Goal: Transaction & Acquisition: Obtain resource

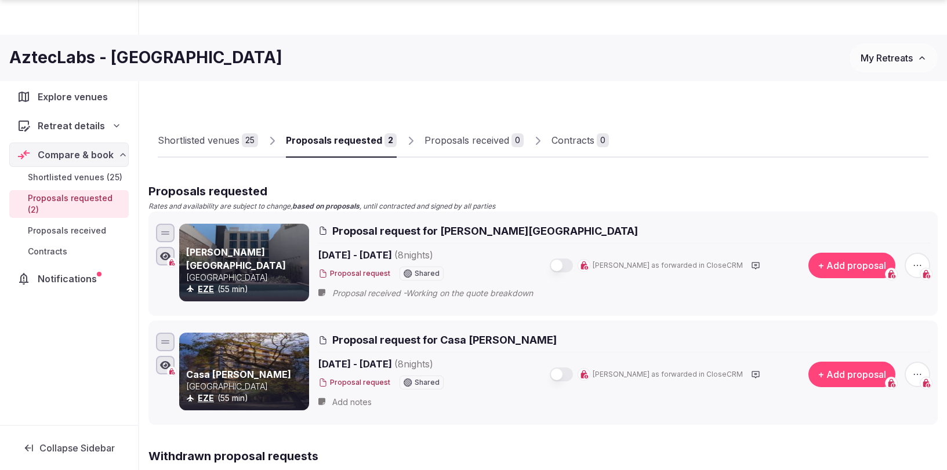
scroll to position [480, 0]
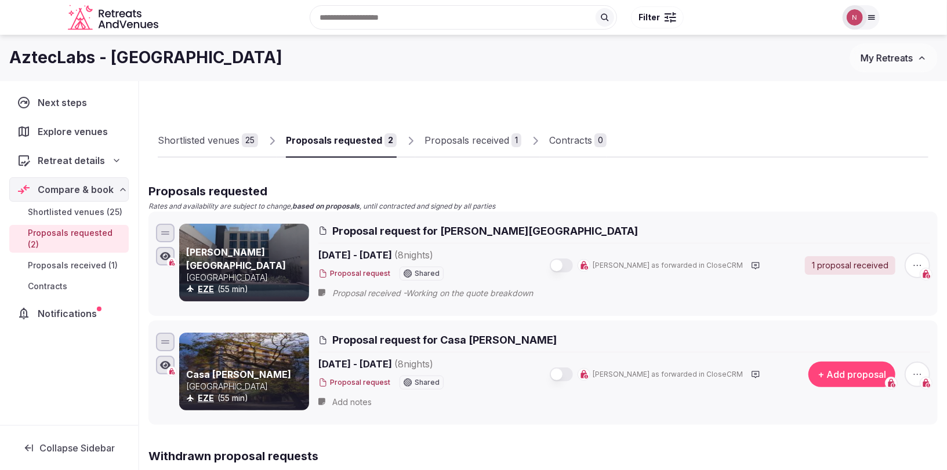
click at [444, 139] on div "Proposals received" at bounding box center [466, 140] width 85 height 14
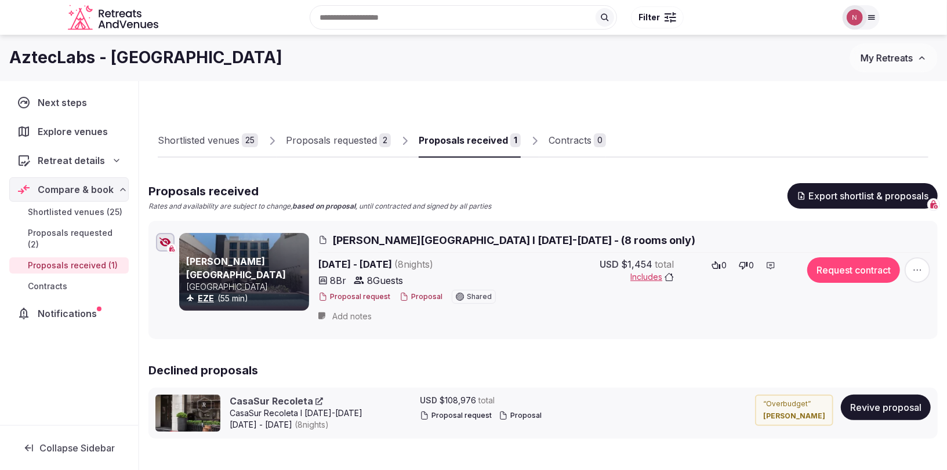
scroll to position [2, 0]
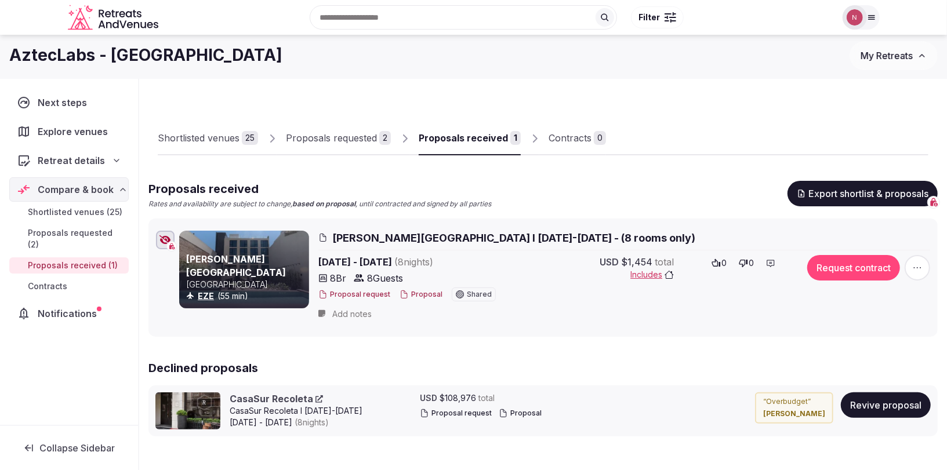
click at [224, 140] on div "Shortlisted venues" at bounding box center [199, 138] width 82 height 14
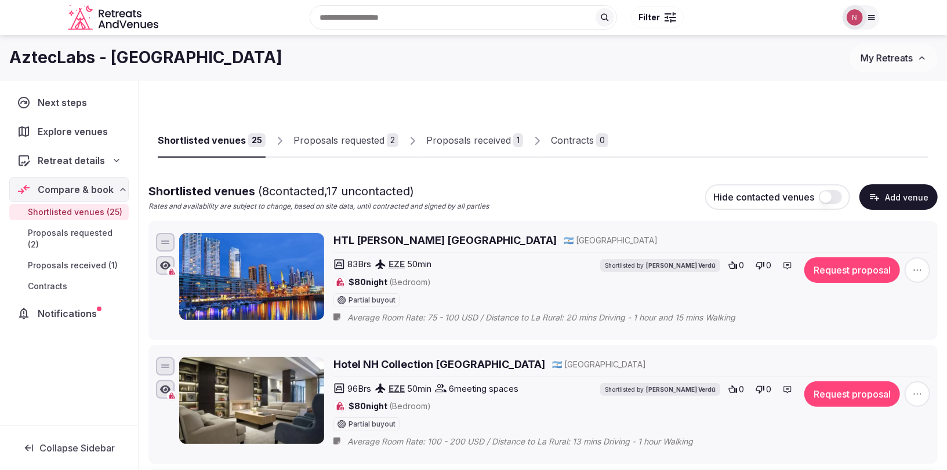
click at [328, 140] on div "Proposals requested" at bounding box center [338, 140] width 91 height 14
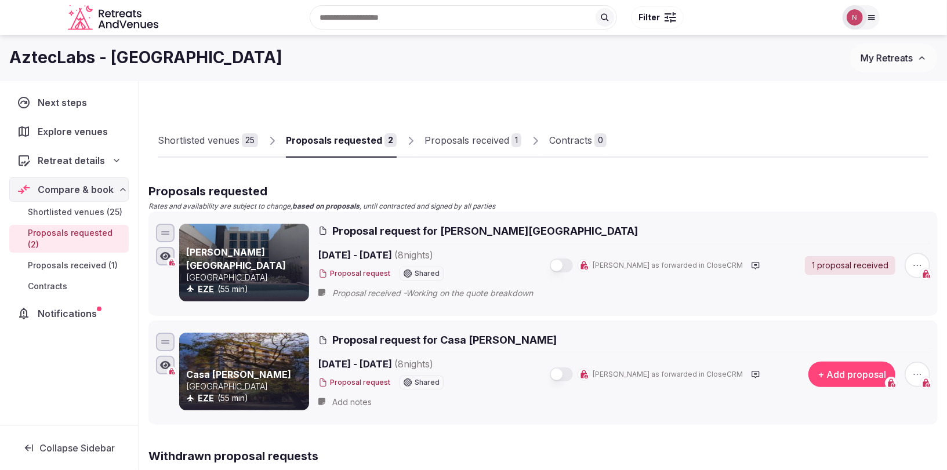
click at [201, 144] on div "Shortlisted venues" at bounding box center [199, 140] width 82 height 14
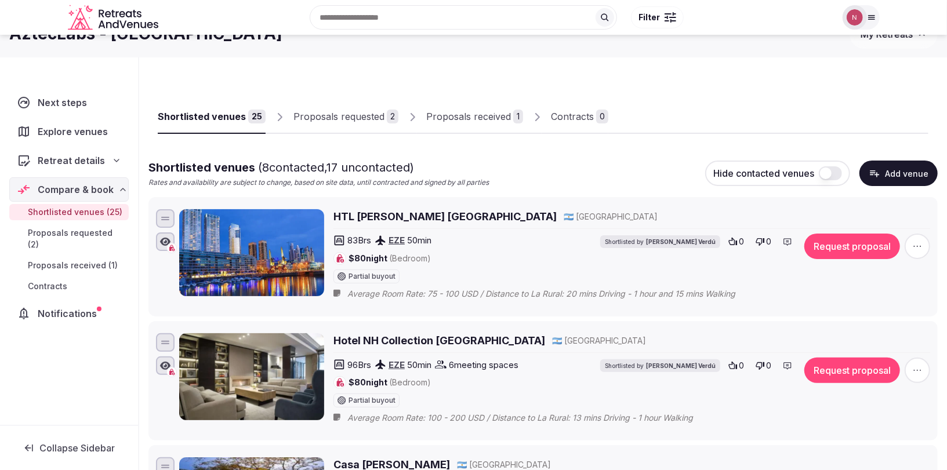
scroll to position [23, 0]
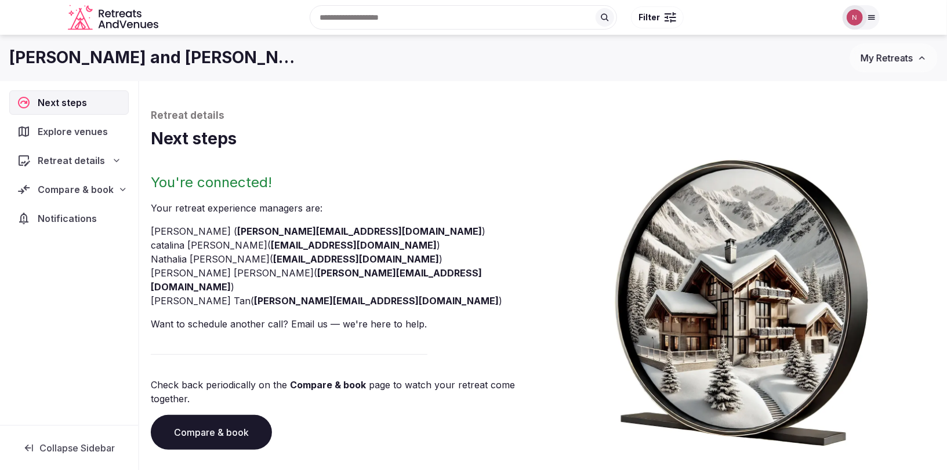
click at [90, 191] on span "Compare & book" at bounding box center [76, 190] width 76 height 14
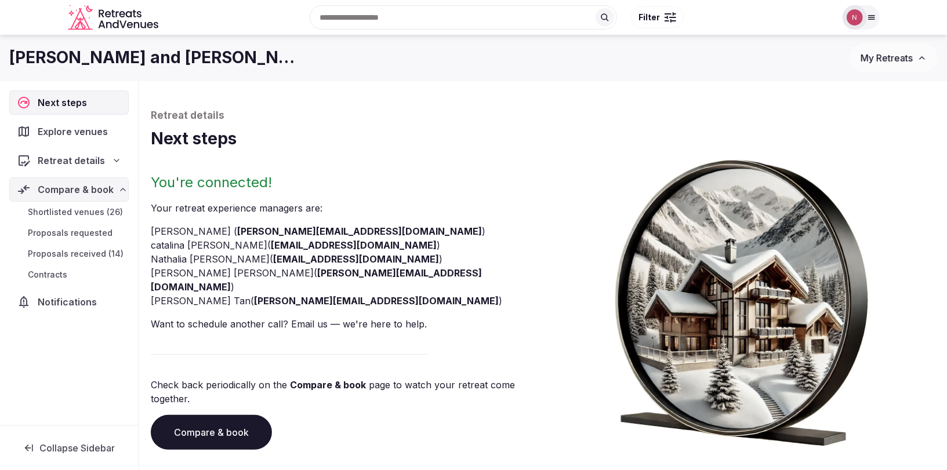
click at [78, 249] on span "Proposals received (14)" at bounding box center [76, 254] width 96 height 12
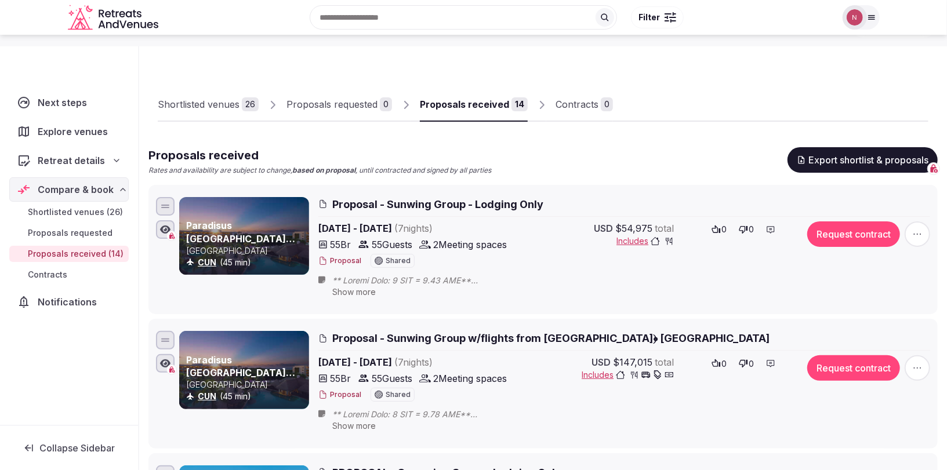
scroll to position [45, 0]
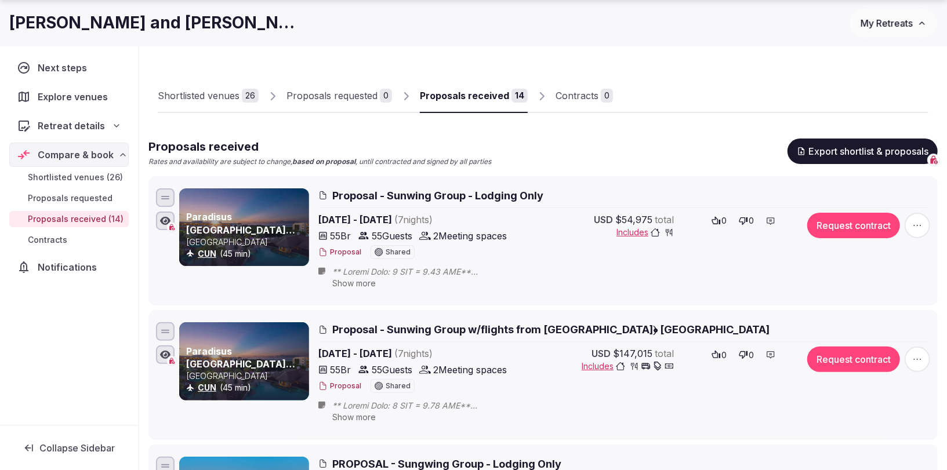
click at [338, 385] on button "Proposal" at bounding box center [339, 387] width 43 height 10
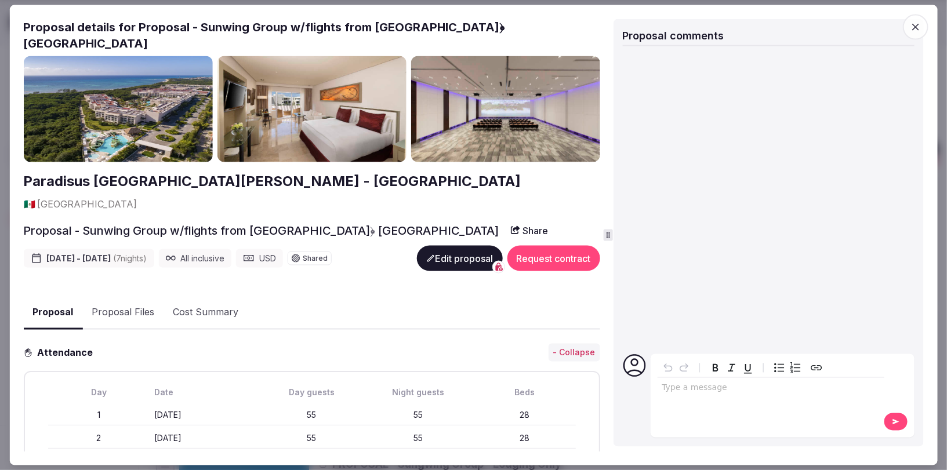
click at [116, 296] on button "Proposal Files" at bounding box center [122, 313] width 81 height 34
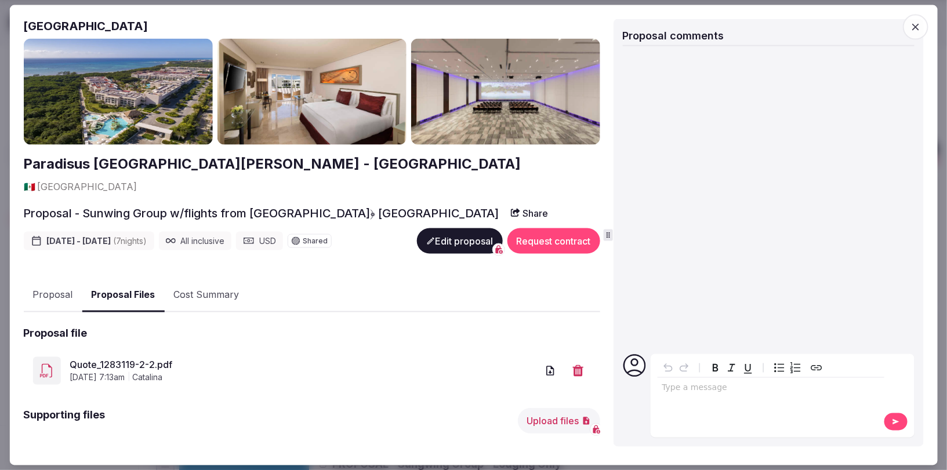
scroll to position [22, 0]
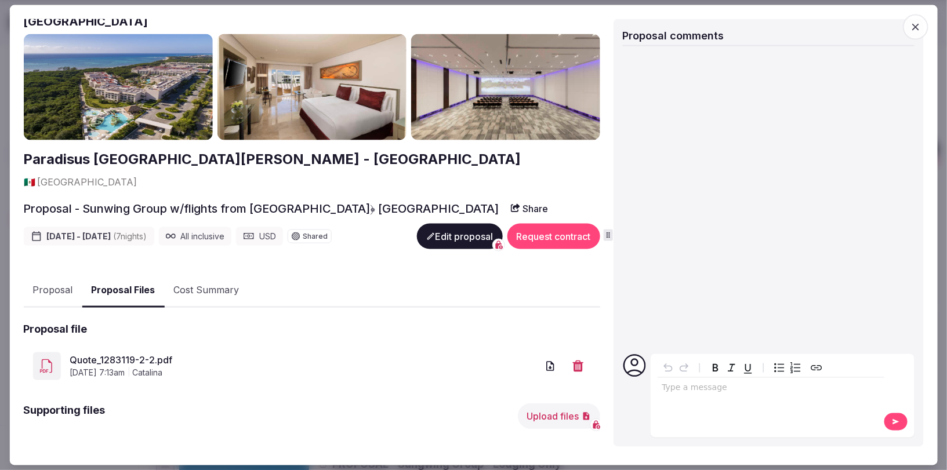
click at [104, 354] on link "Quote_1283119-2-2.pdf" at bounding box center [303, 361] width 467 height 14
